Goal: Navigation & Orientation: Find specific page/section

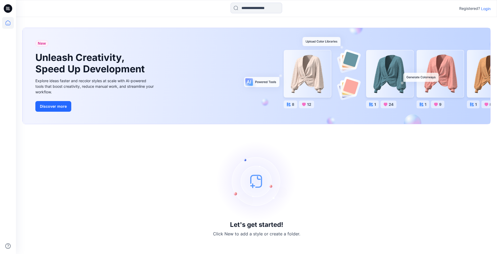
click at [485, 9] on p "Login" at bounding box center [487, 9] width 10 height 6
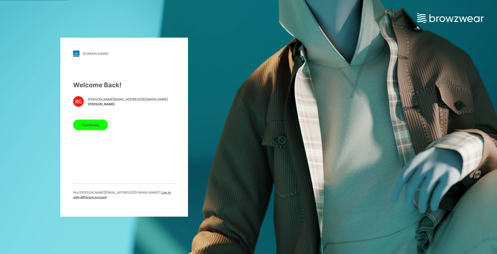
click at [93, 126] on button "Continue" at bounding box center [90, 125] width 35 height 11
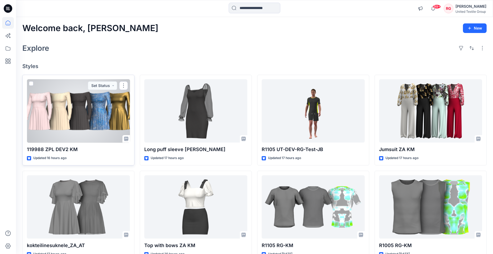
click at [97, 106] on div at bounding box center [78, 111] width 103 height 64
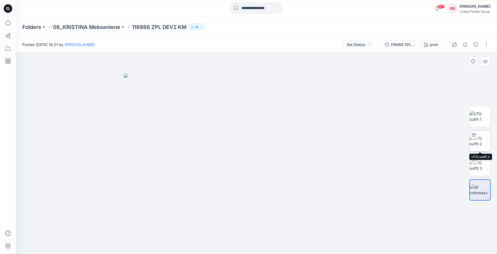
click at [478, 138] on div at bounding box center [474, 135] width 9 height 9
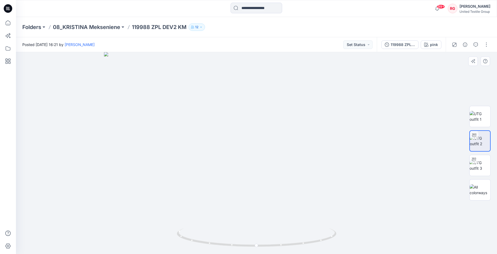
drag, startPoint x: 273, startPoint y: 88, endPoint x: 263, endPoint y: 141, distance: 53.6
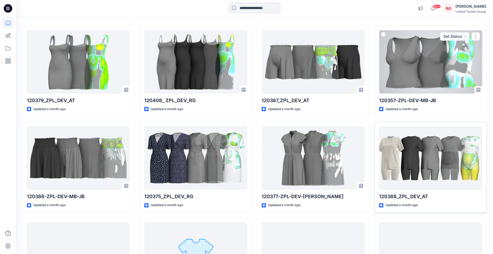
scroll to position [1239, 0]
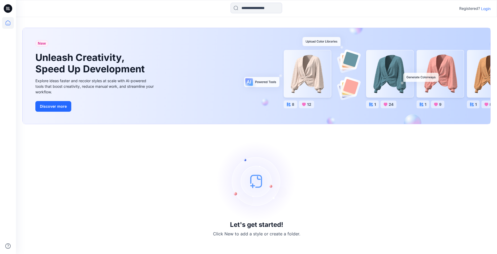
click at [488, 7] on p "Login" at bounding box center [487, 9] width 10 height 6
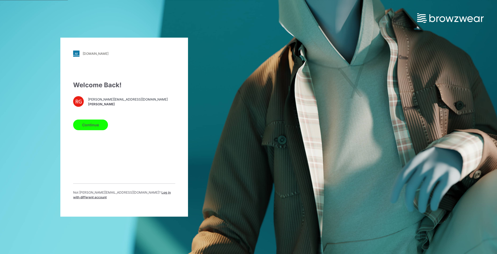
click at [88, 126] on button "Continue" at bounding box center [90, 125] width 35 height 11
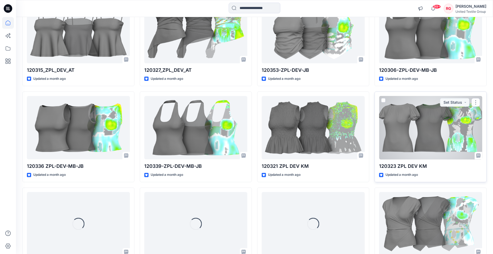
scroll to position [2518, 0]
